Goal: Task Accomplishment & Management: Use online tool/utility

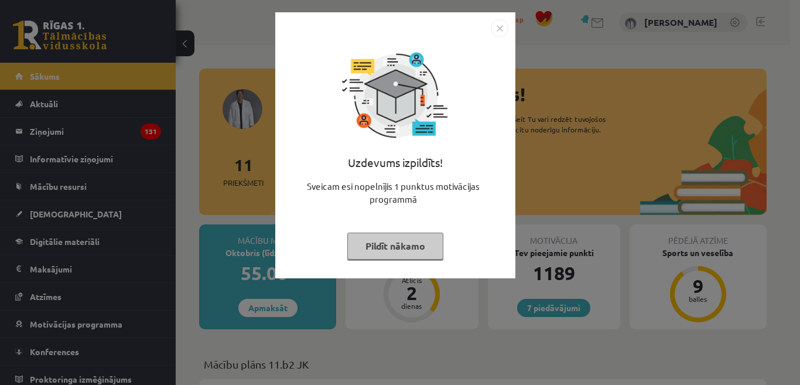
click at [404, 241] on button "Pildīt nākamo" at bounding box center [395, 246] width 96 height 27
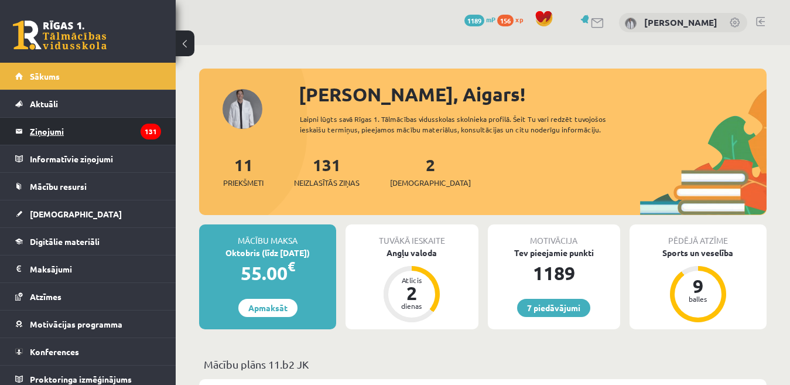
click at [54, 131] on legend "Ziņojumi 131" at bounding box center [95, 131] width 131 height 27
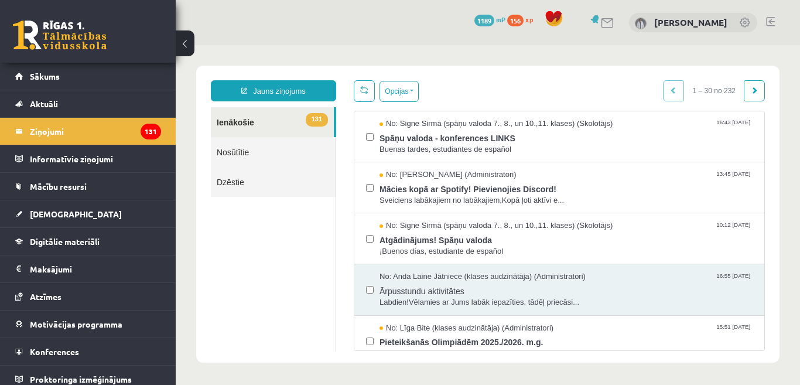
click at [772, 21] on link at bounding box center [770, 21] width 9 height 9
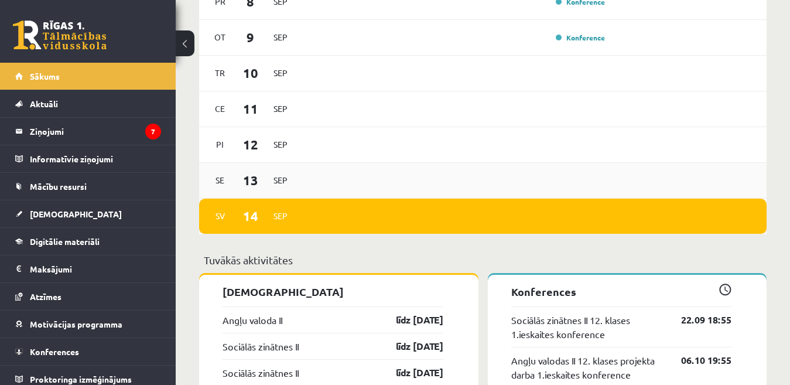
scroll to position [879, 0]
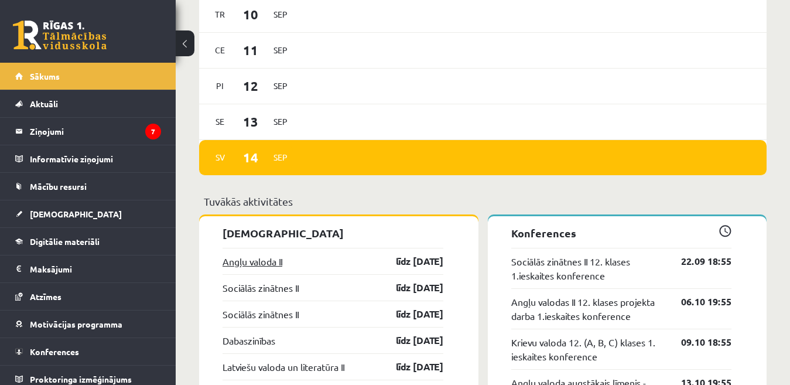
click at [260, 265] on link "Angļu valoda II" at bounding box center [253, 261] width 60 height 14
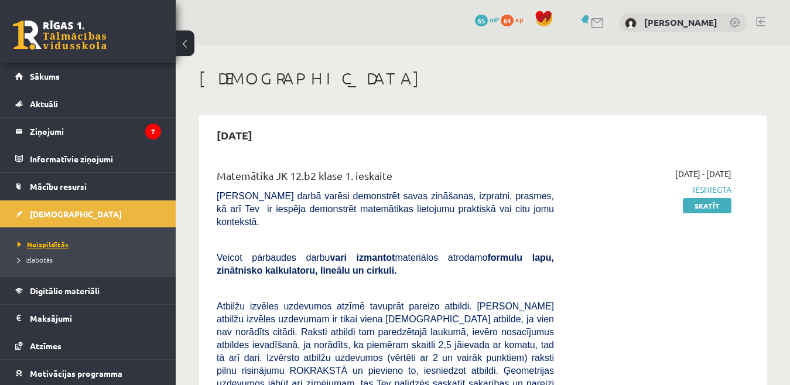
click at [59, 245] on span "Neizpildītās" at bounding box center [43, 244] width 51 height 9
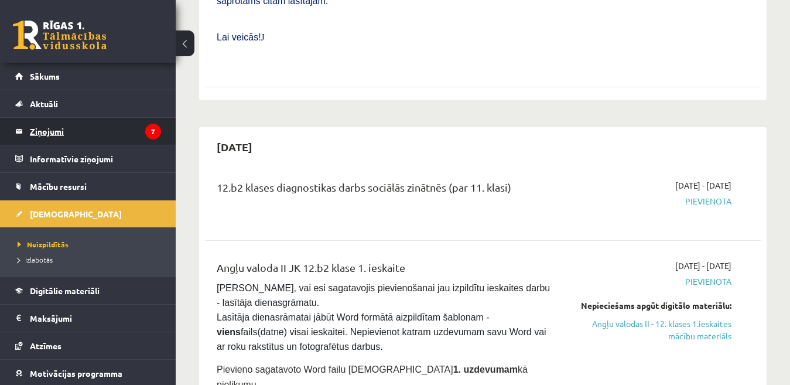
click at [51, 134] on legend "Ziņojumi 7" at bounding box center [95, 131] width 131 height 27
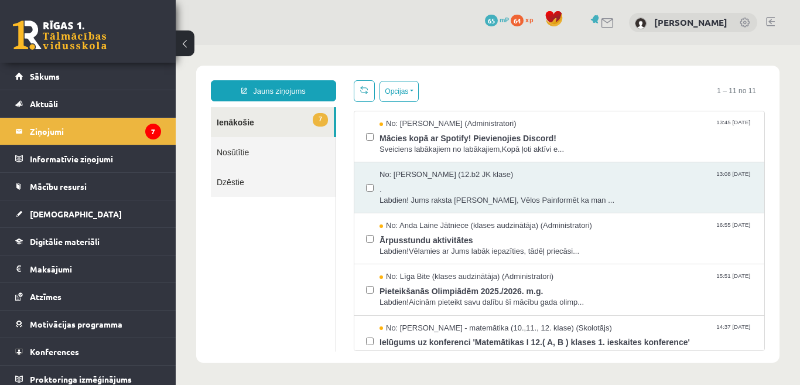
click at [772, 16] on div "0 Dāvanas 65 mP 64 xp Edgars Kleinbergs" at bounding box center [488, 22] width 625 height 45
click at [772, 25] on link at bounding box center [770, 21] width 9 height 9
